Goal: Task Accomplishment & Management: Use online tool/utility

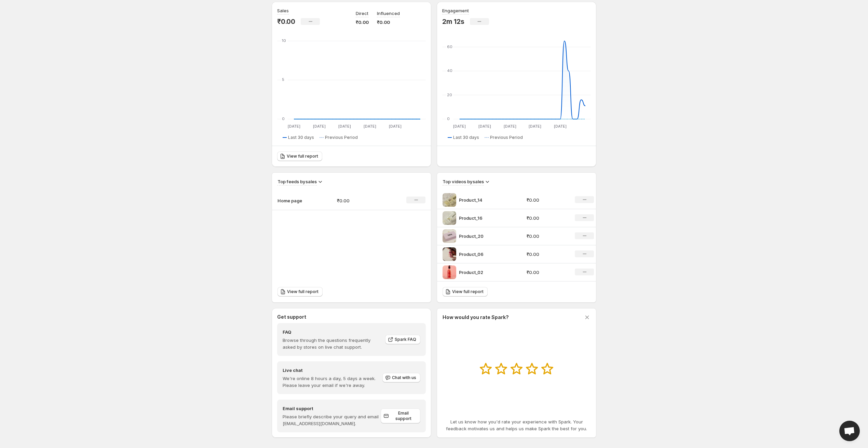
scroll to position [74, 0]
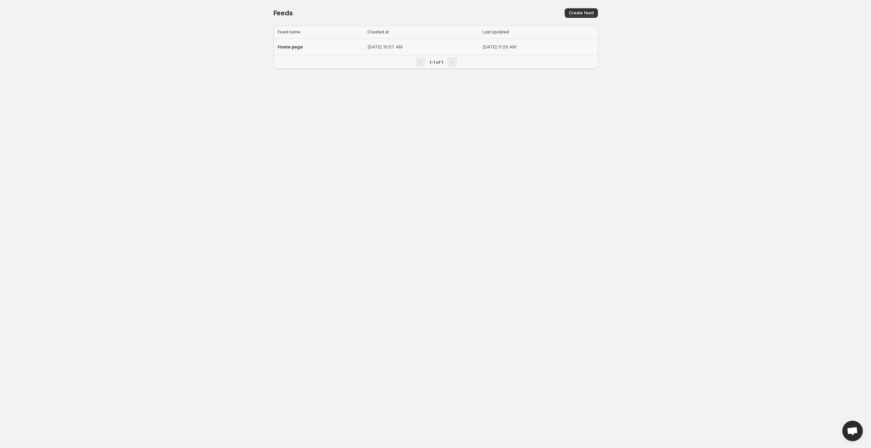
click at [295, 46] on span "Home page" at bounding box center [290, 46] width 25 height 5
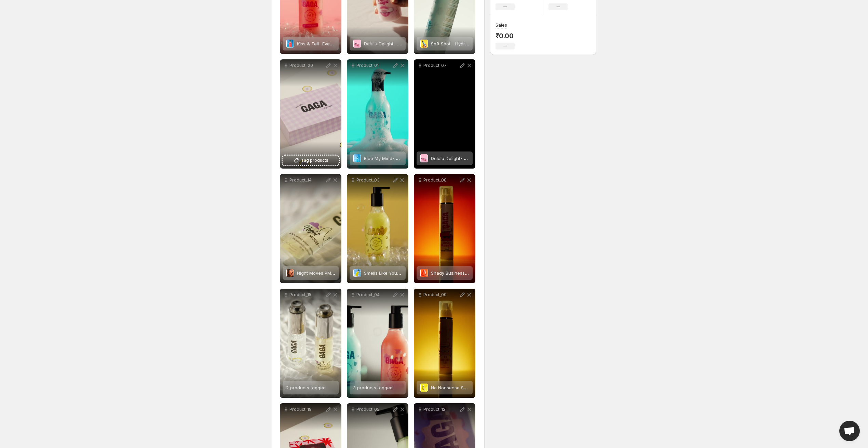
scroll to position [227, 0]
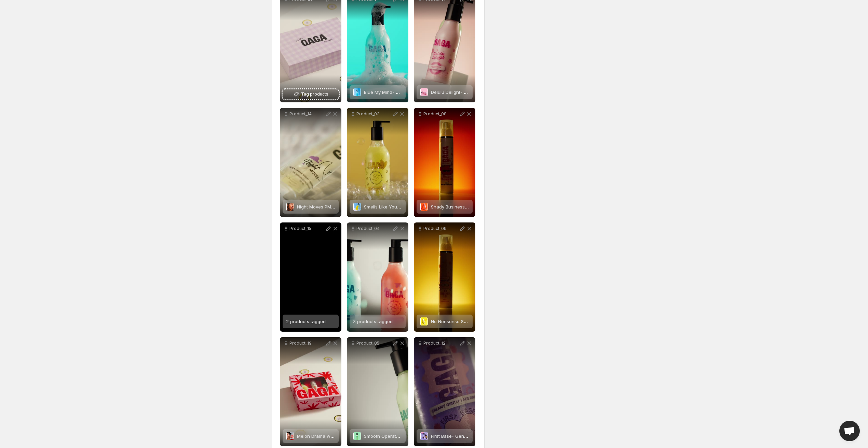
click at [309, 322] on span "2 products tagged" at bounding box center [306, 321] width 40 height 5
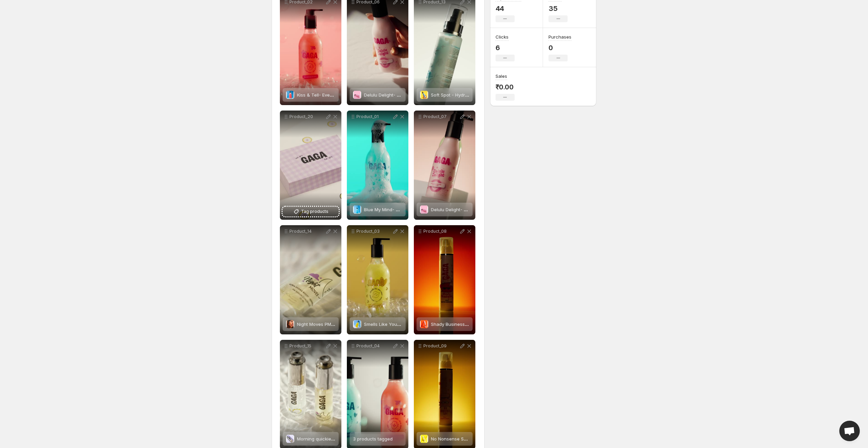
scroll to position [0, 0]
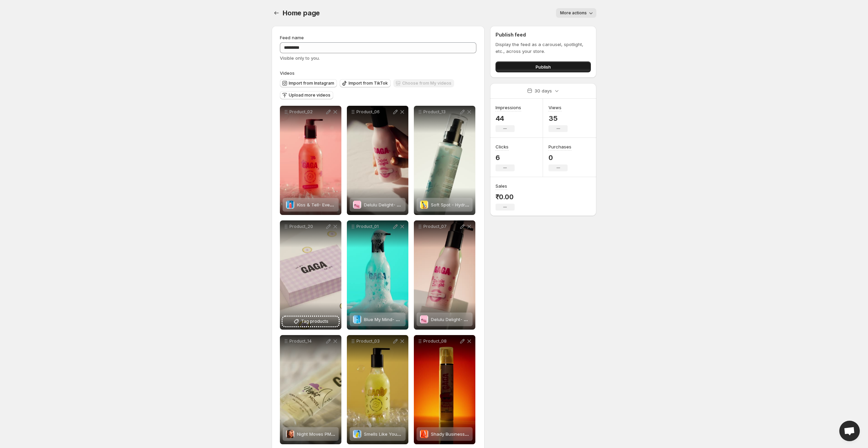
click at [538, 64] on span "Publish" at bounding box center [542, 67] width 15 height 7
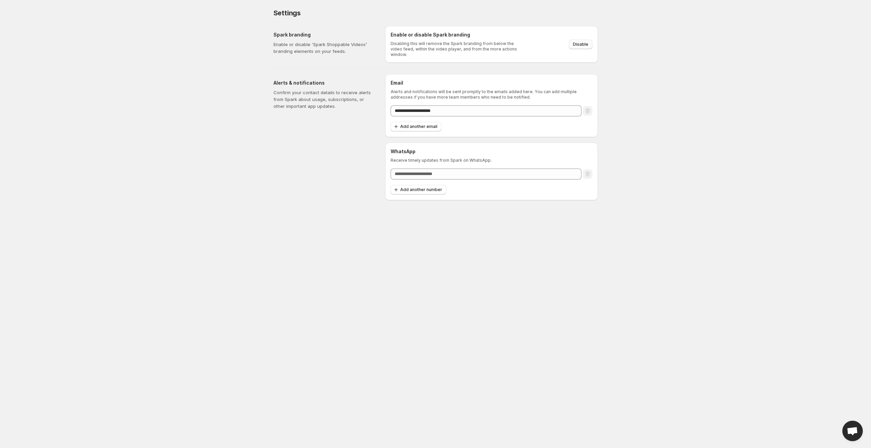
click at [581, 42] on span "Disable" at bounding box center [580, 44] width 15 height 5
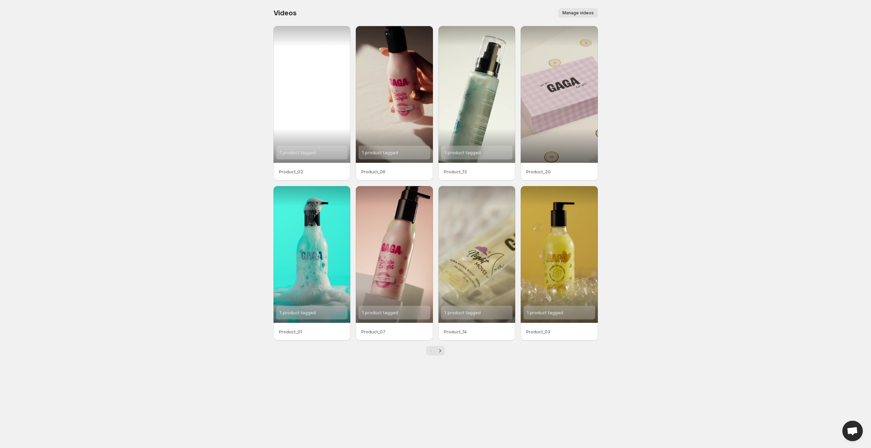
click at [315, 110] on div "1 product tagged" at bounding box center [312, 94] width 77 height 137
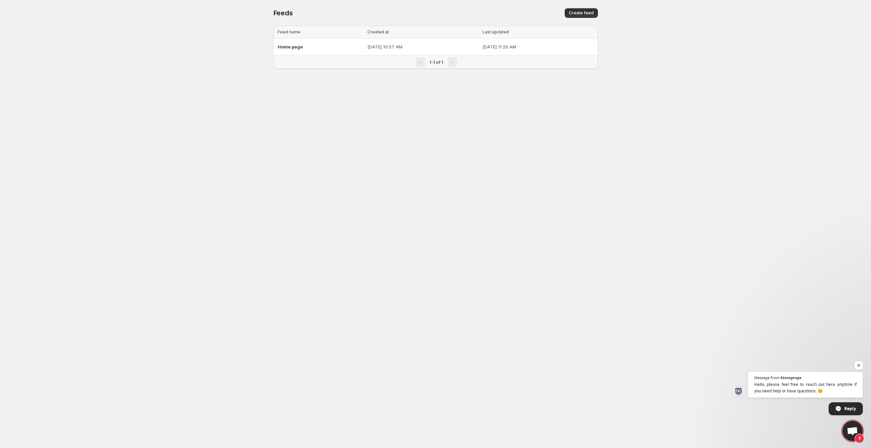
click at [312, 44] on div "Home page" at bounding box center [321, 47] width 86 height 12
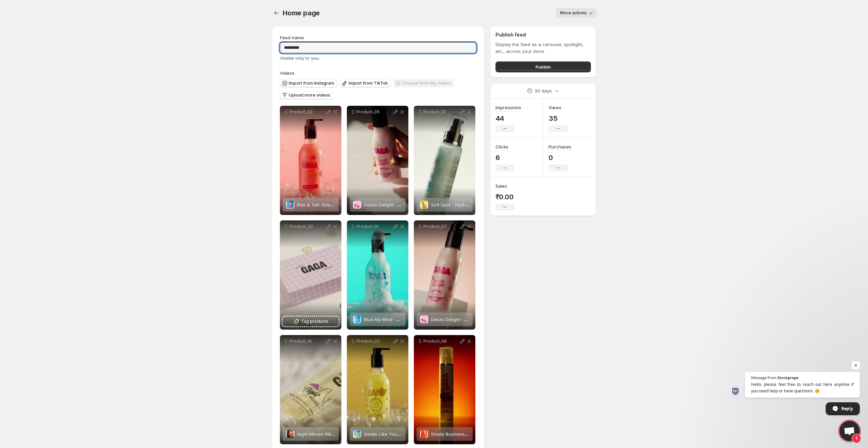
click at [588, 13] on icon "button" at bounding box center [590, 13] width 7 height 7
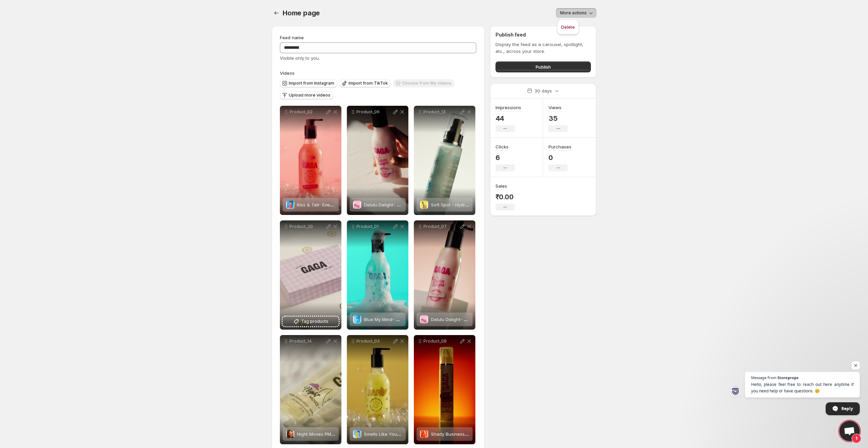
click at [588, 13] on icon "button" at bounding box center [590, 13] width 7 height 7
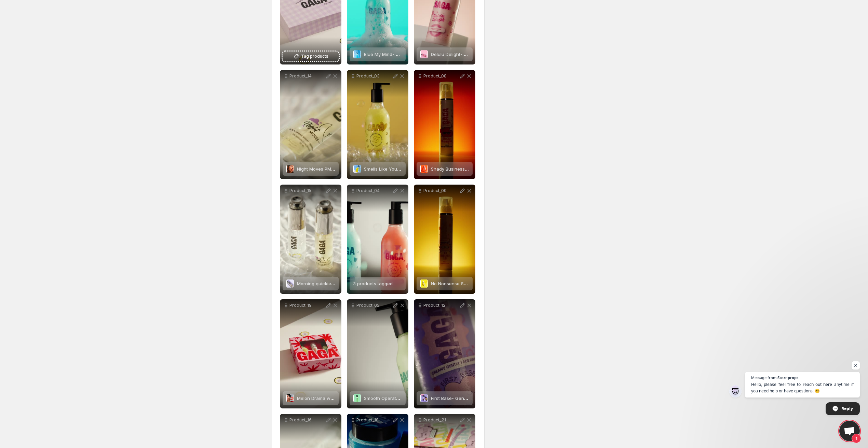
scroll to position [227, 0]
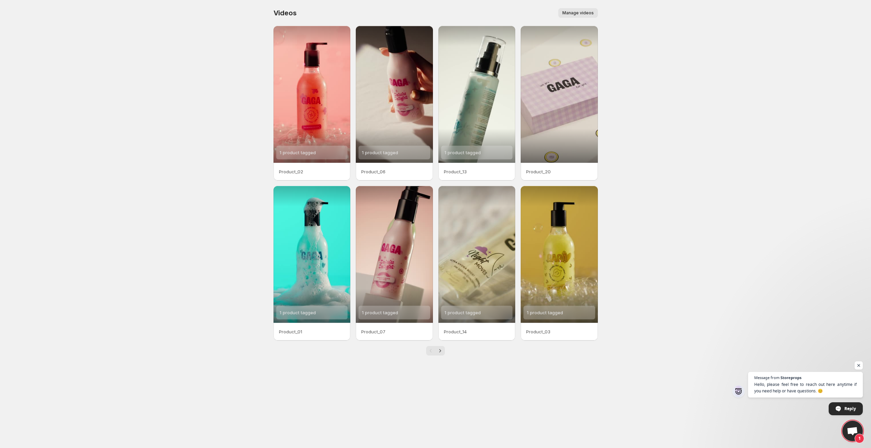
click at [312, 168] on div "Product_02" at bounding box center [312, 172] width 77 height 18
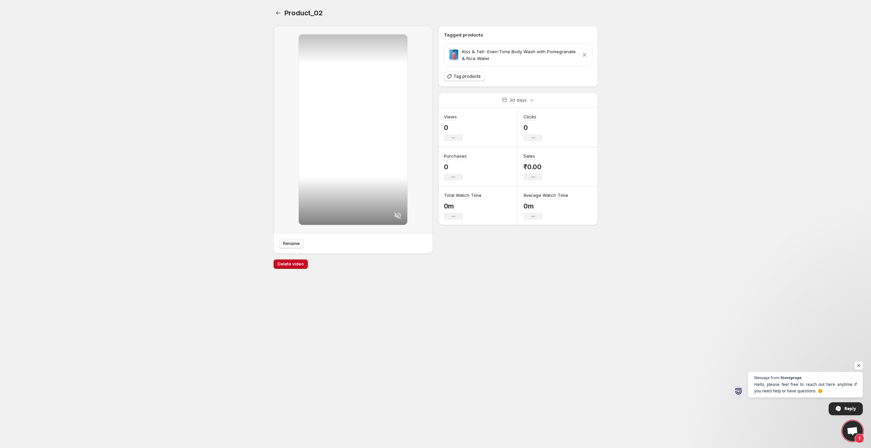
click at [294, 244] on span "Rename" at bounding box center [291, 243] width 17 height 5
